Goal: Task Accomplishment & Management: Use online tool/utility

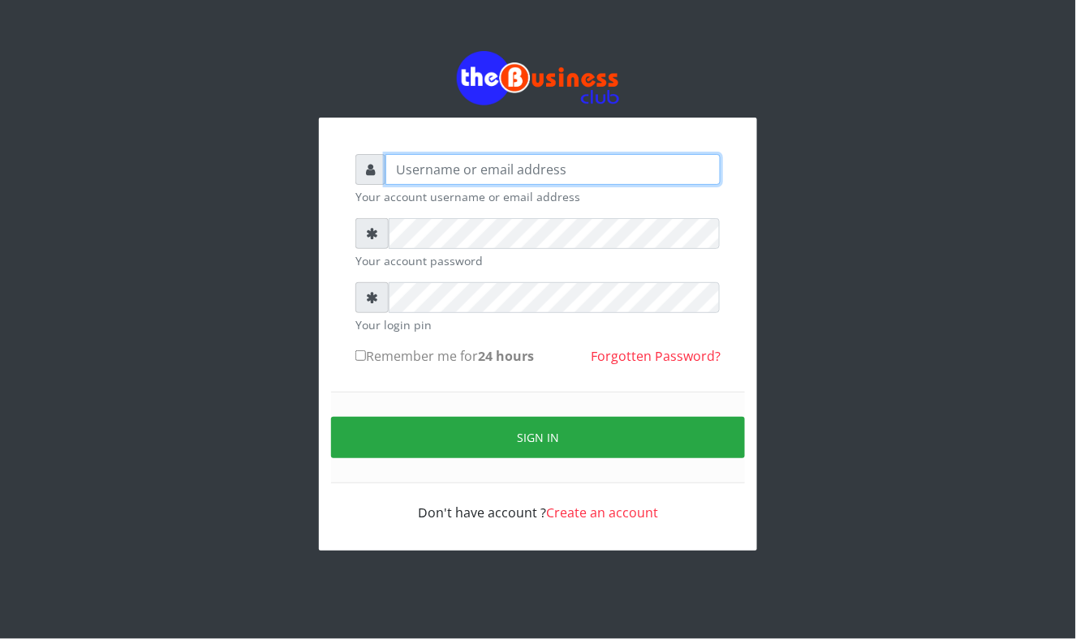
type input "Mavincio"
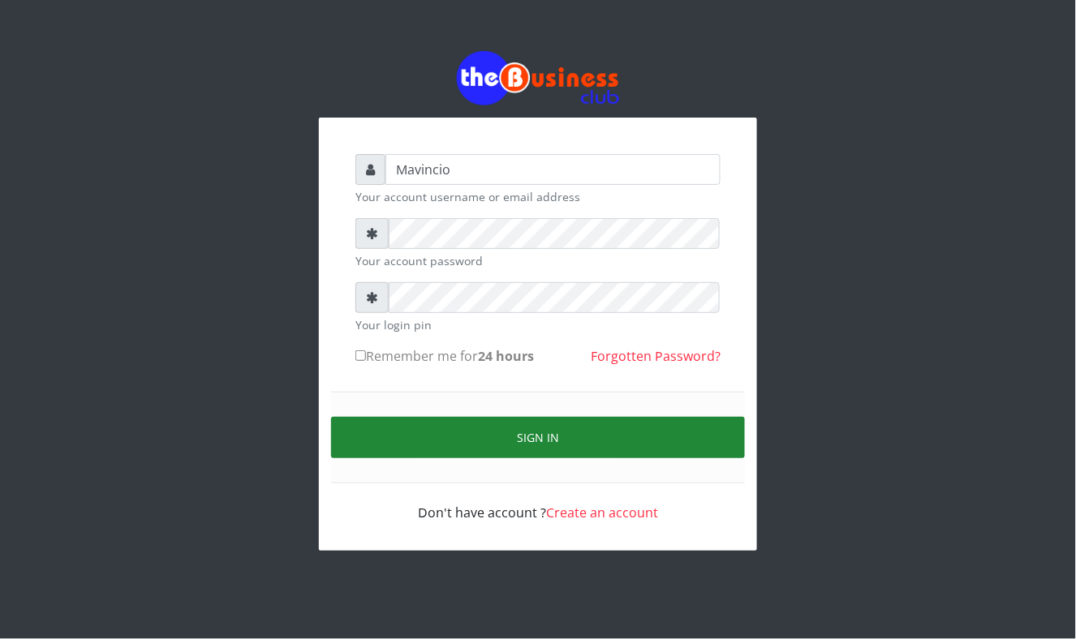
click at [562, 432] on button "Sign in" at bounding box center [538, 437] width 414 height 41
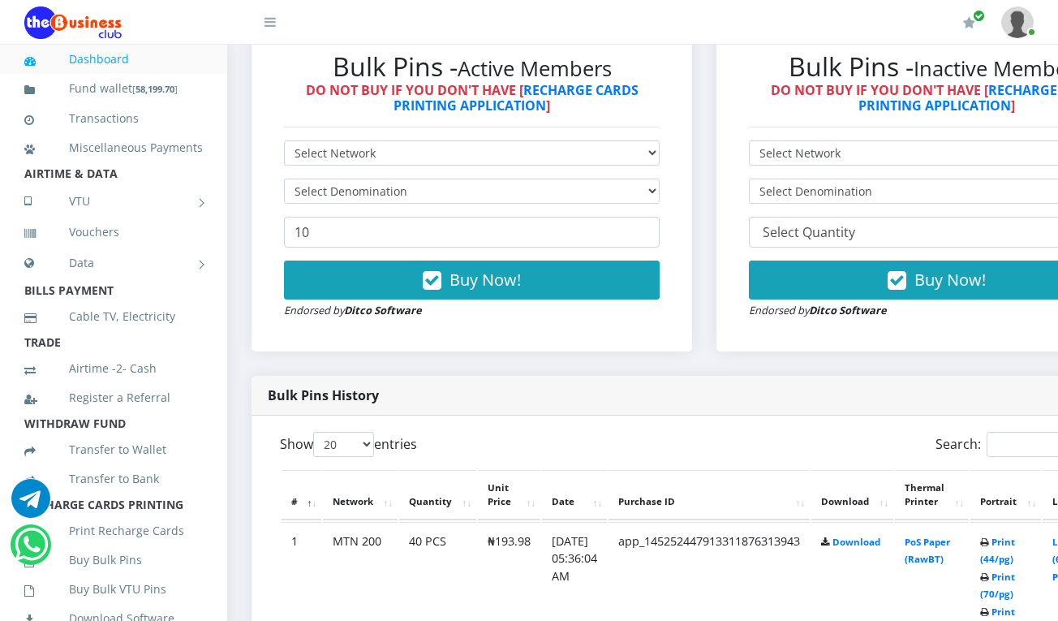
scroll to position [548, 0]
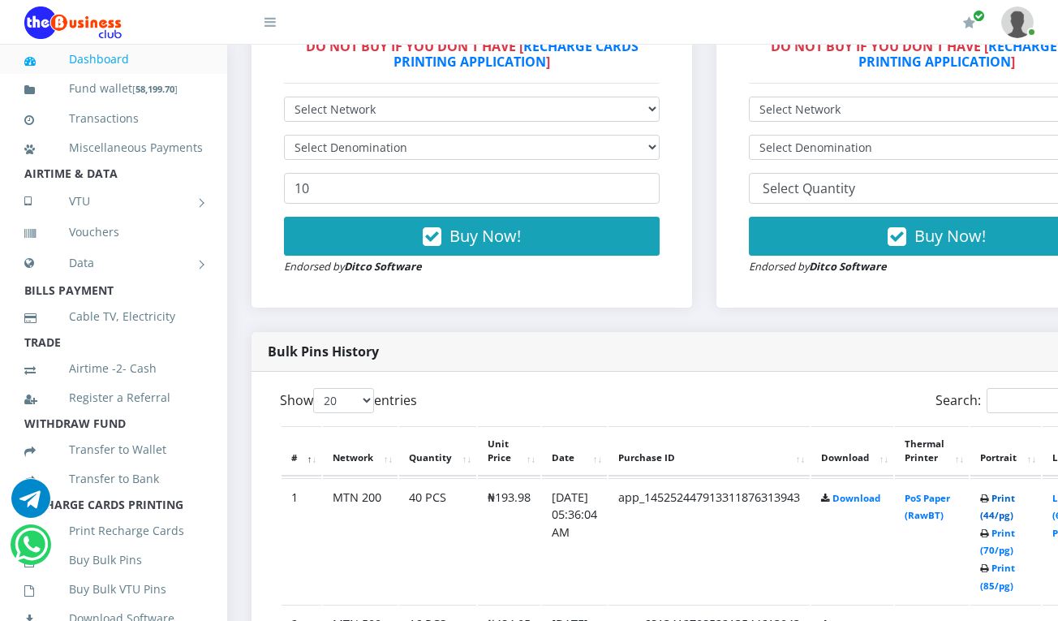
click at [1015, 501] on link "Print (44/pg)" at bounding box center [997, 507] width 35 height 30
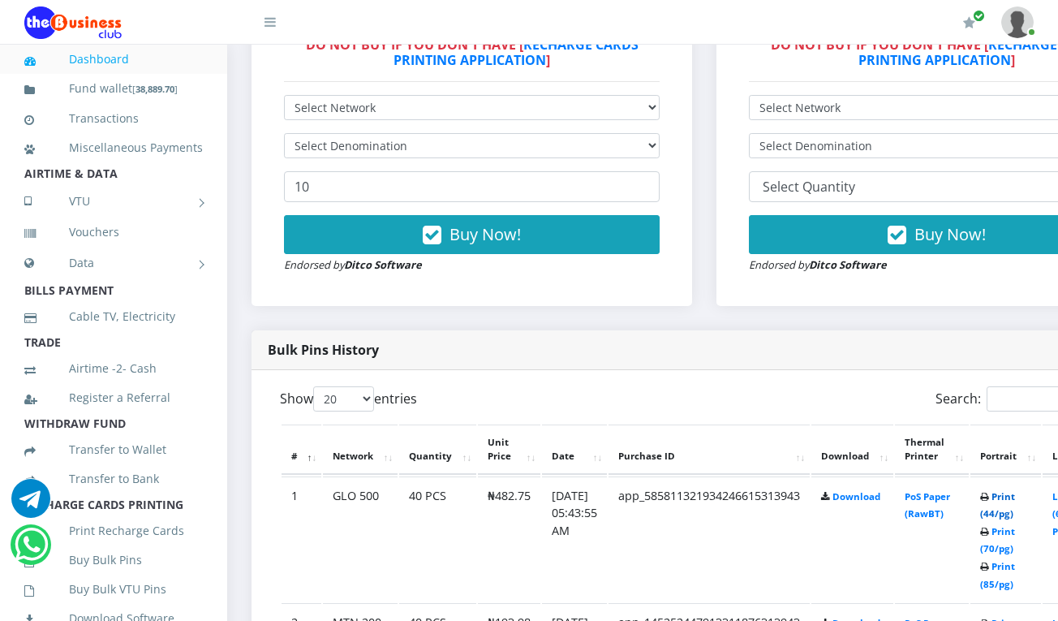
click at [1011, 497] on link "Print (44/pg)" at bounding box center [997, 505] width 35 height 30
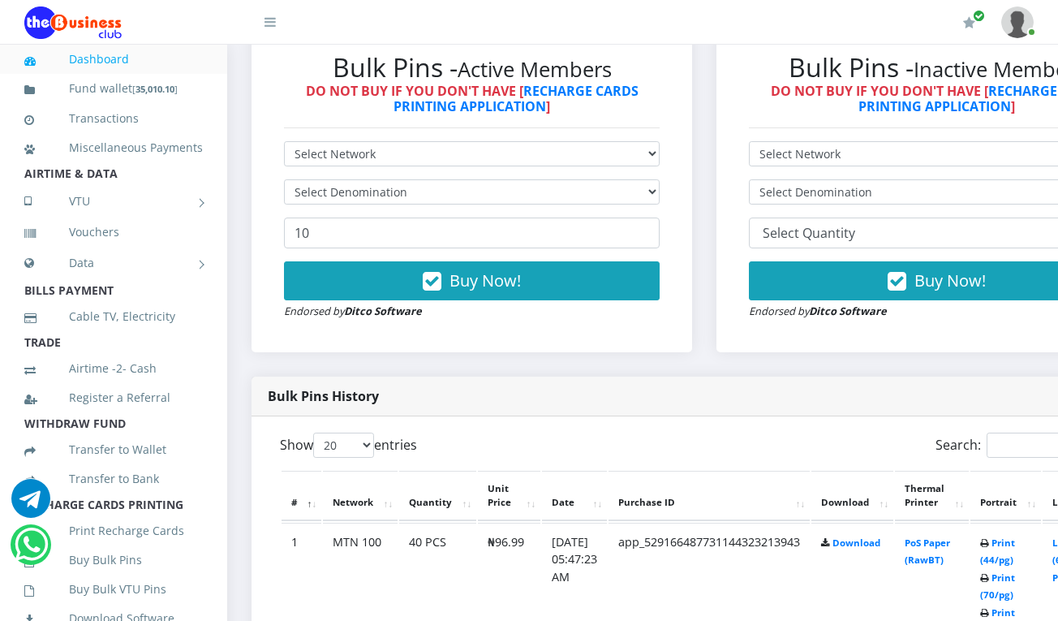
scroll to position [505, 0]
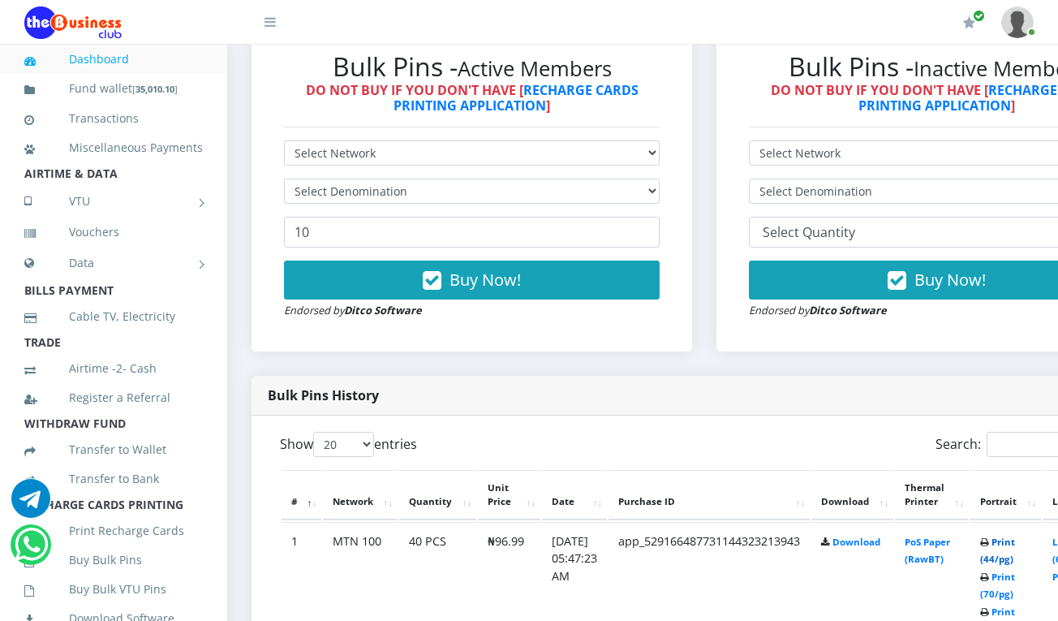
click at [1015, 543] on link "Print (44/pg)" at bounding box center [997, 550] width 35 height 30
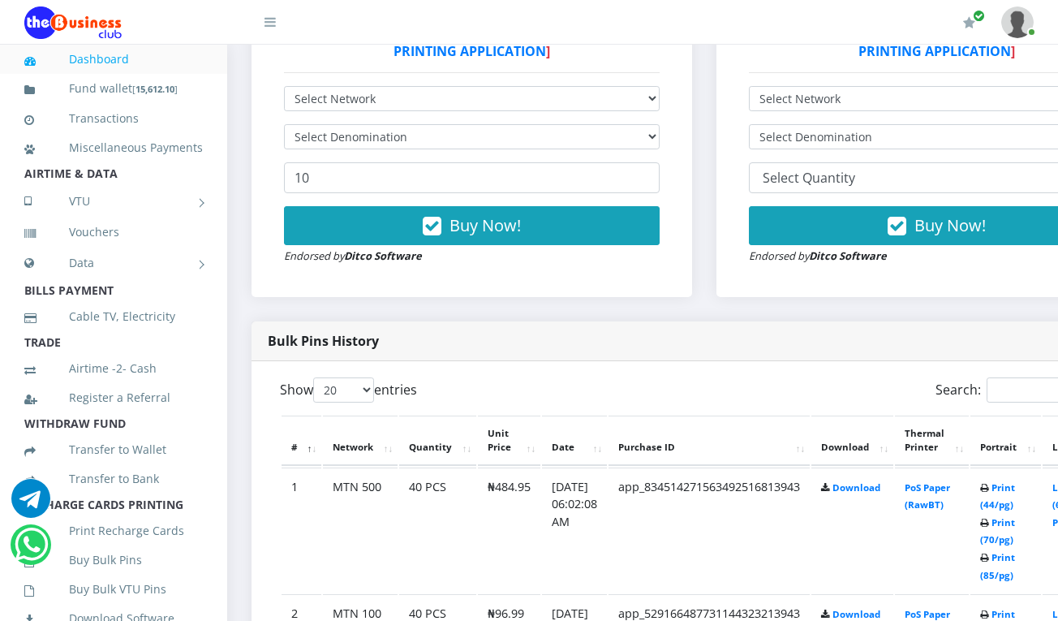
scroll to position [562, 0]
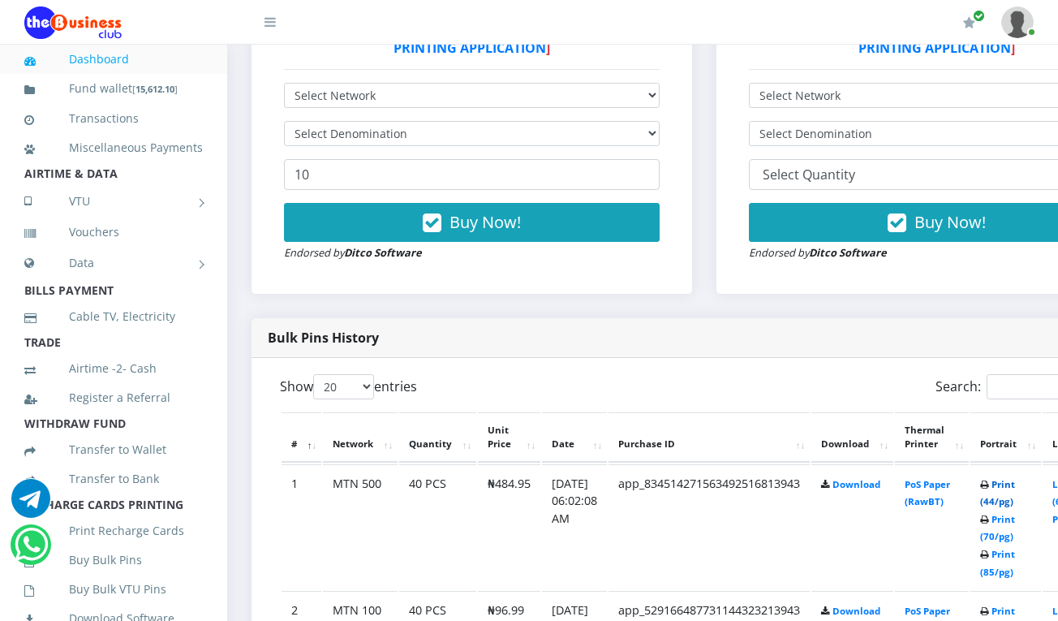
click at [1013, 485] on link "Print (44/pg)" at bounding box center [997, 493] width 35 height 30
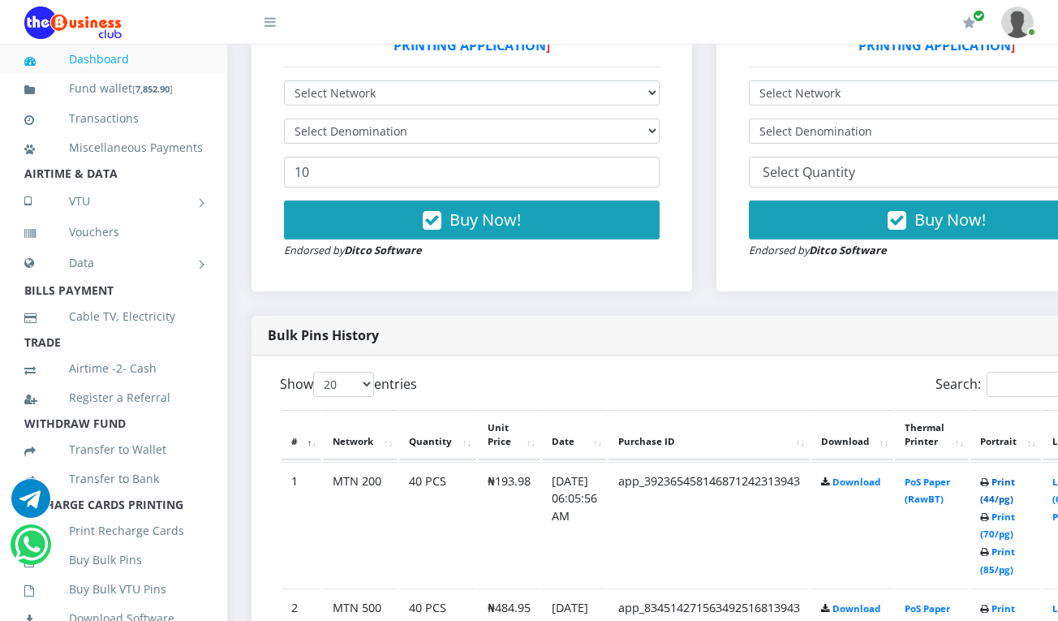
click at [1013, 480] on link "Print (44/pg)" at bounding box center [997, 490] width 35 height 30
